Goal: Transaction & Acquisition: Purchase product/service

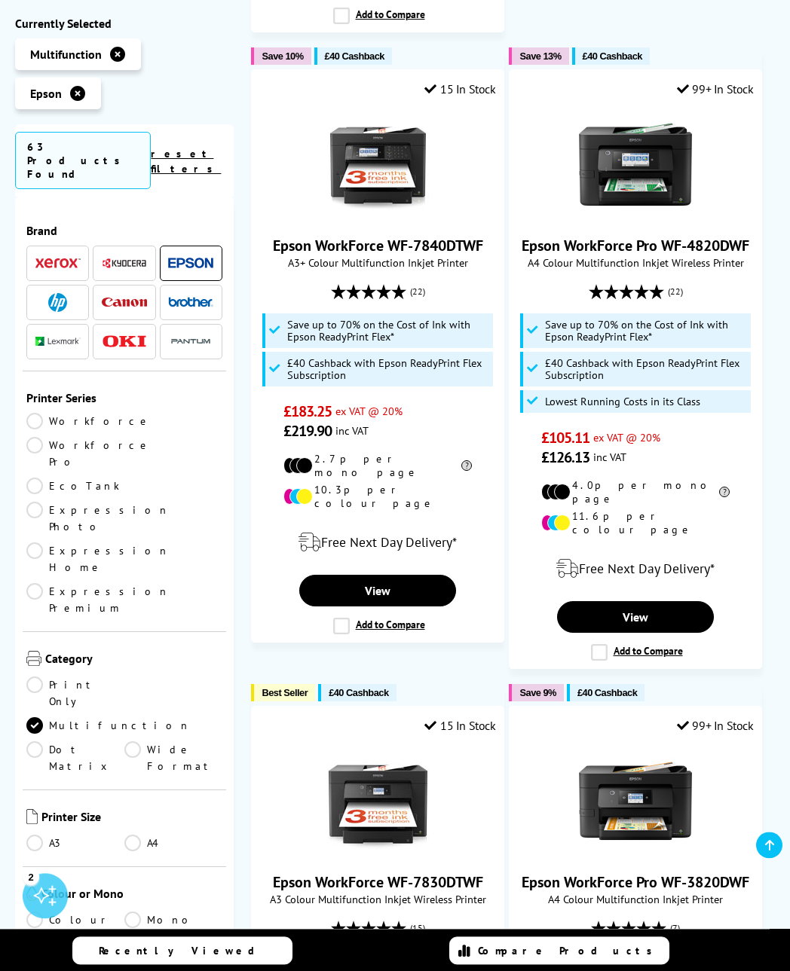
scroll to position [1920, 0]
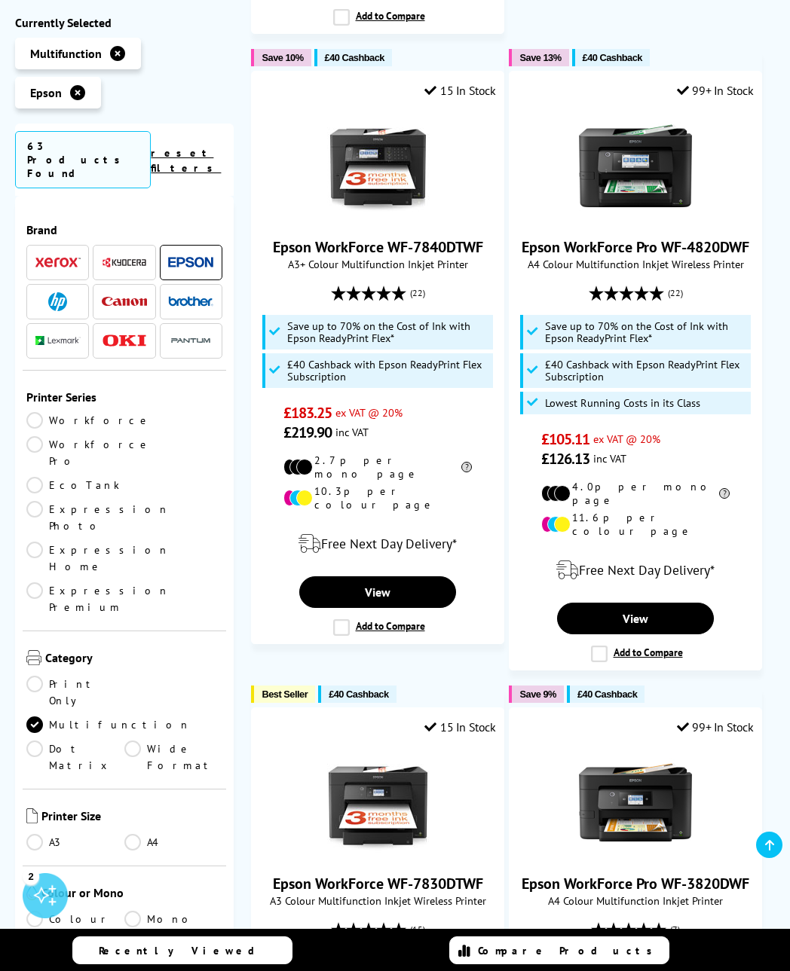
click at [145, 834] on link "A4" at bounding box center [173, 842] width 98 height 17
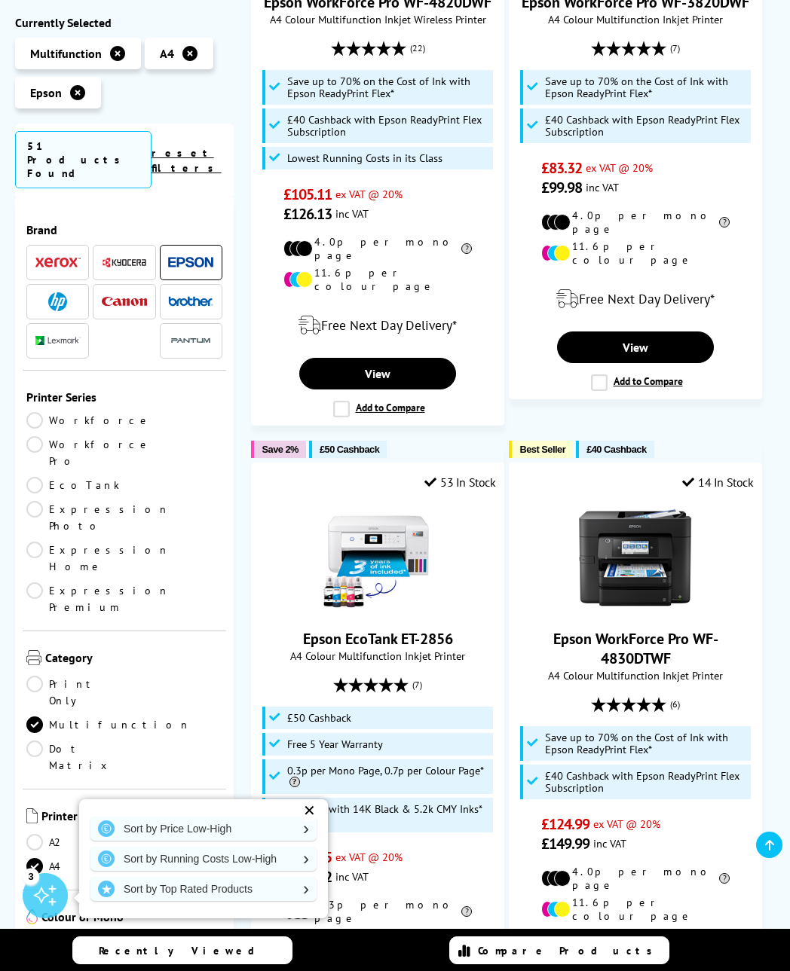
click at [50, 477] on link "EcoTank" at bounding box center [75, 485] width 98 height 17
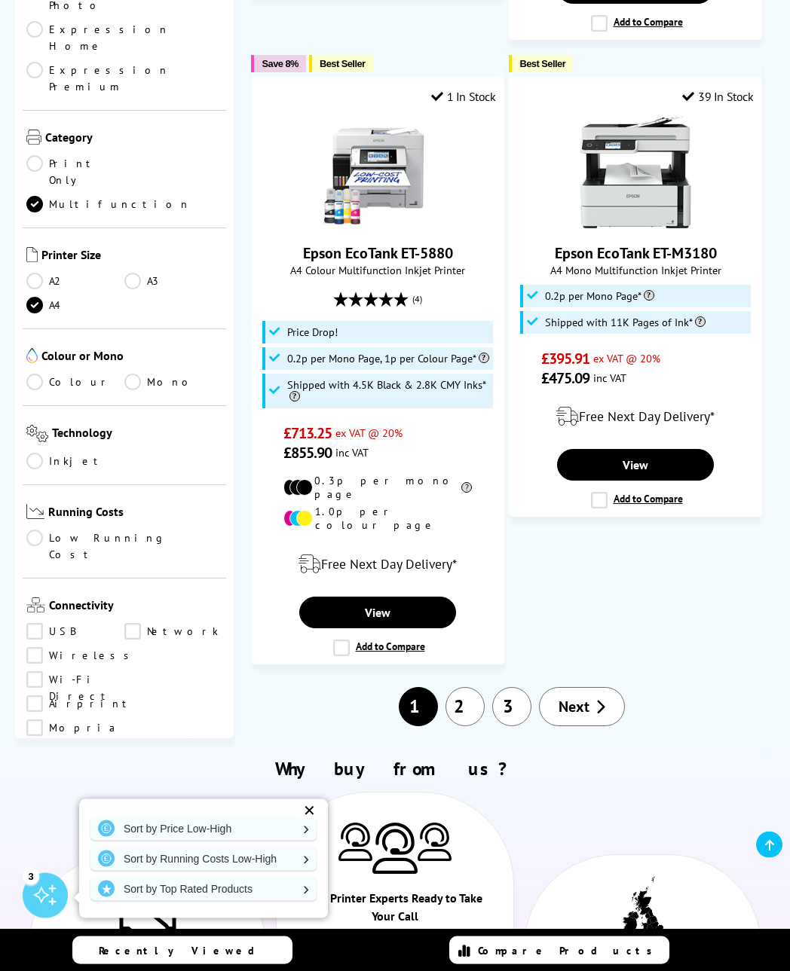
scroll to position [3442, 0]
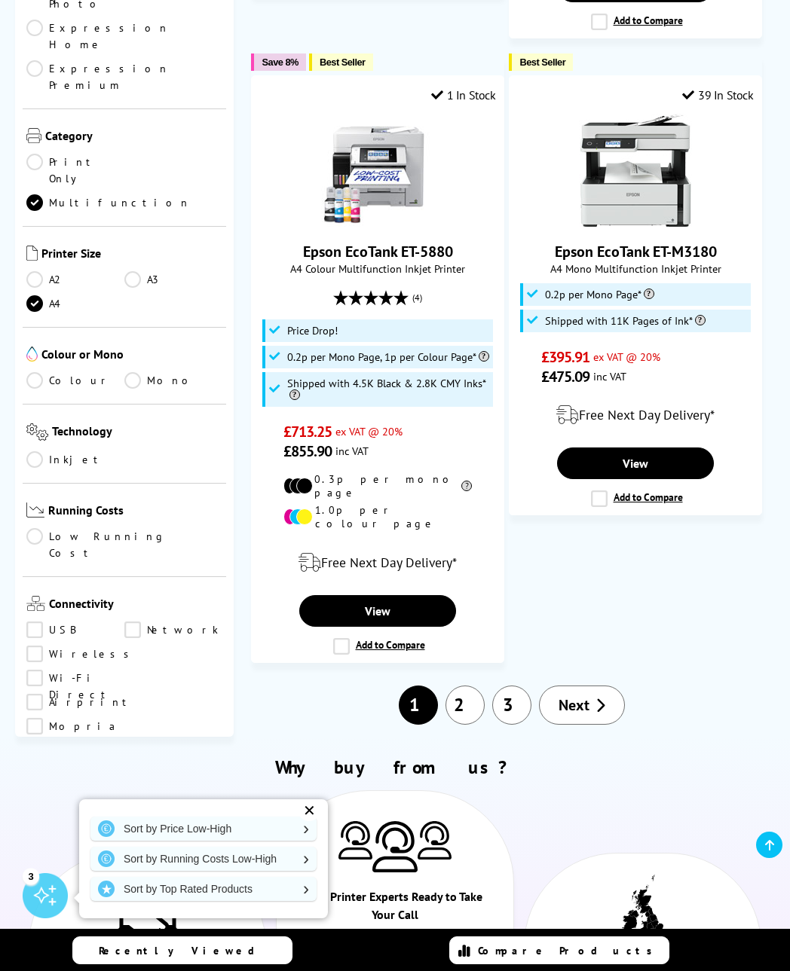
click at [588, 695] on span "Next" at bounding box center [573, 705] width 31 height 20
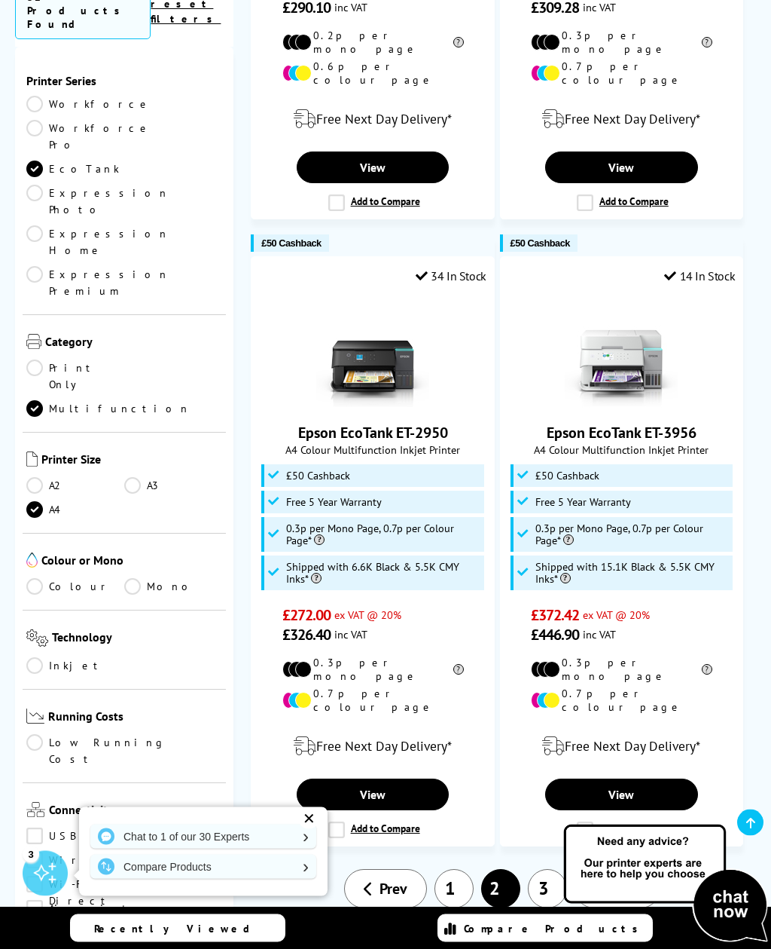
scroll to position [3271, 0]
click at [558, 869] on link "3" at bounding box center [547, 888] width 39 height 39
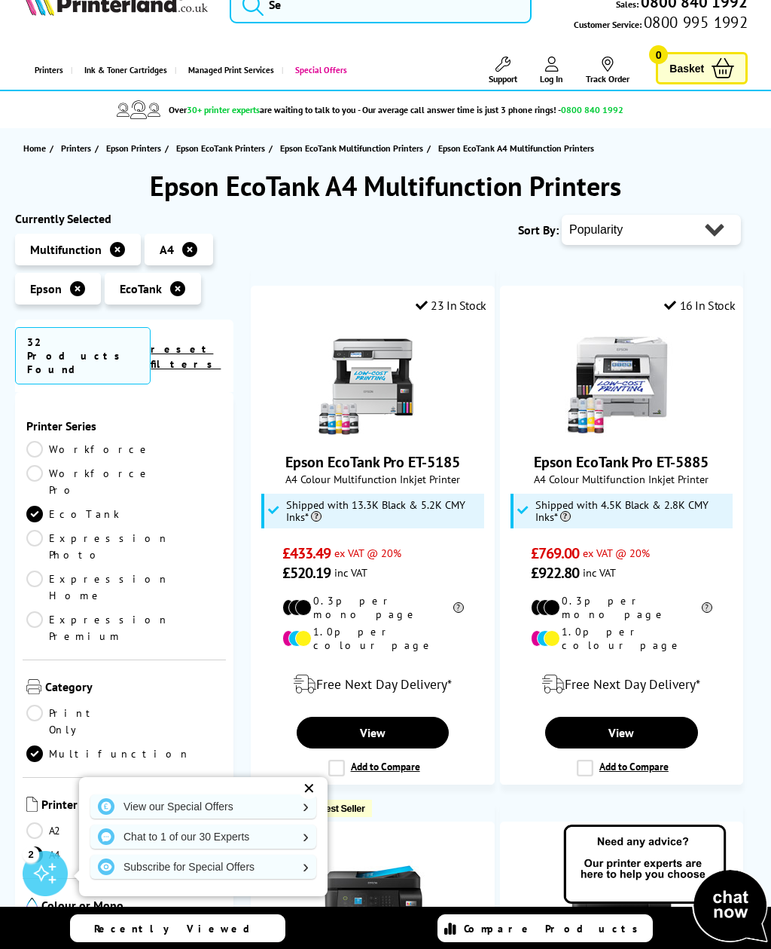
scroll to position [35, 0]
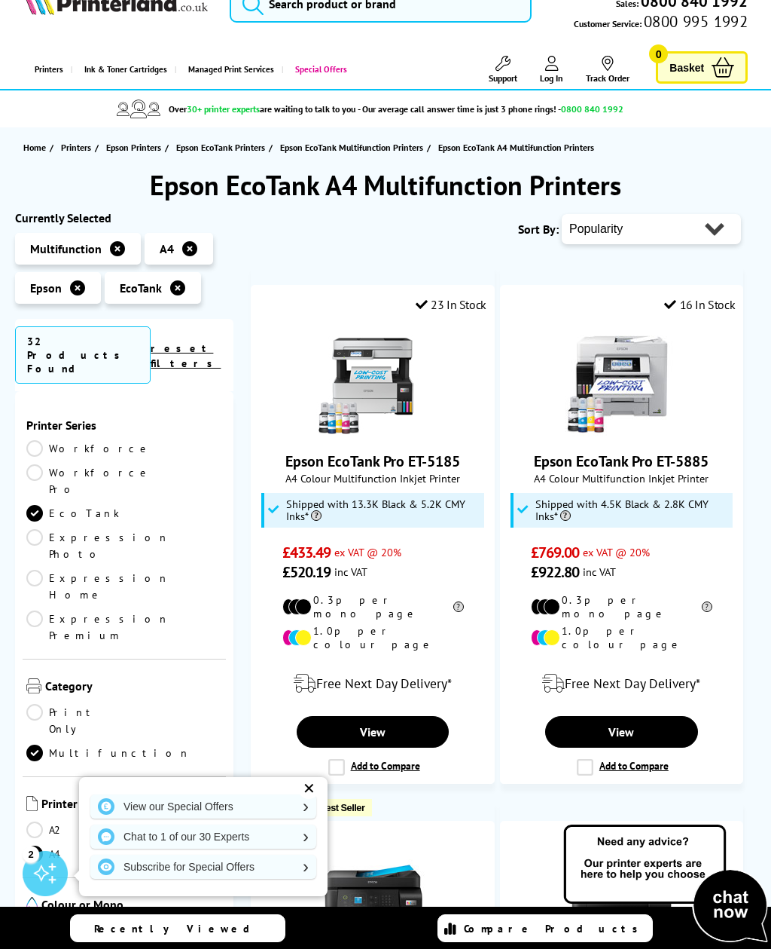
click at [477, 891] on div at bounding box center [373, 915] width 228 height 113
